Goal: Find specific page/section: Find specific page/section

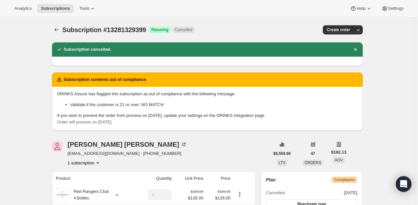
scroll to position [33, 0]
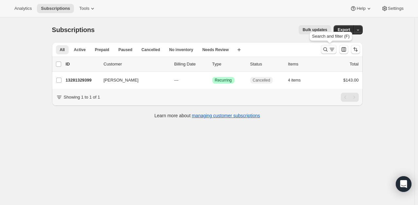
click at [324, 50] on icon "Search and filter results" at bounding box center [325, 49] width 7 height 7
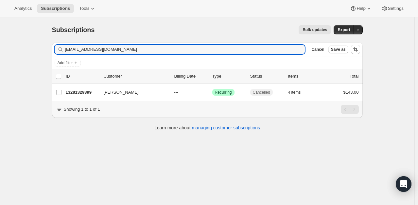
drag, startPoint x: 119, startPoint y: 49, endPoint x: 54, endPoint y: 46, distance: 65.1
click at [54, 46] on div "Filter subscribers [EMAIL_ADDRESS][DOMAIN_NAME] Clear Cancel Save as" at bounding box center [207, 49] width 310 height 14
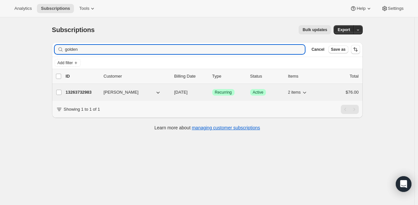
type input "golden"
click at [76, 91] on p "13263732983" at bounding box center [82, 92] width 33 height 7
